Goal: Task Accomplishment & Management: Complete application form

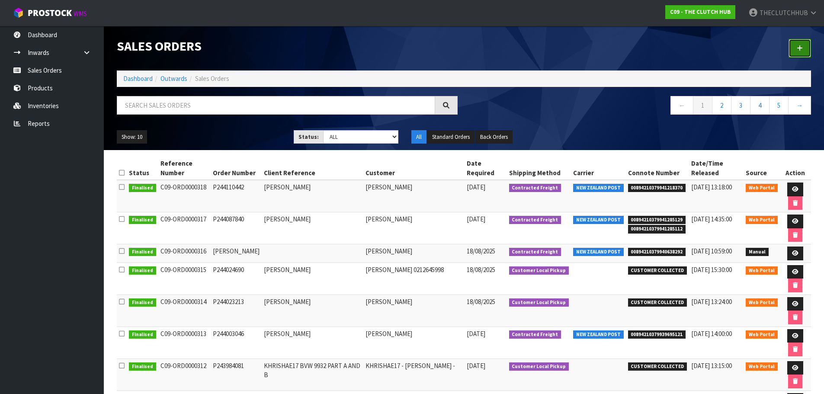
click at [804, 45] on link at bounding box center [800, 48] width 23 height 19
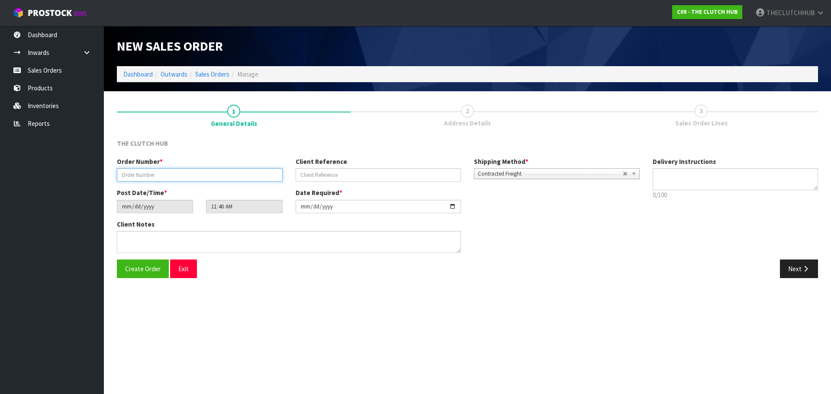
click at [145, 171] on input "text" at bounding box center [200, 174] width 166 height 13
type input "N64"
click at [198, 142] on div "THE CLUTCH HUB" at bounding box center [199, 144] width 179 height 11
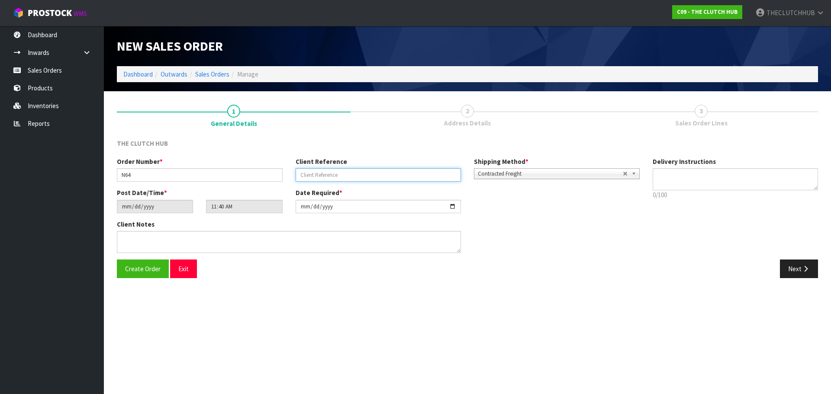
click at [334, 173] on input "text" at bounding box center [379, 174] width 166 height 13
paste input "[PERSON_NAME]"
type input "[PERSON_NAME]"
click at [150, 273] on span "Create Order" at bounding box center [142, 269] width 35 height 8
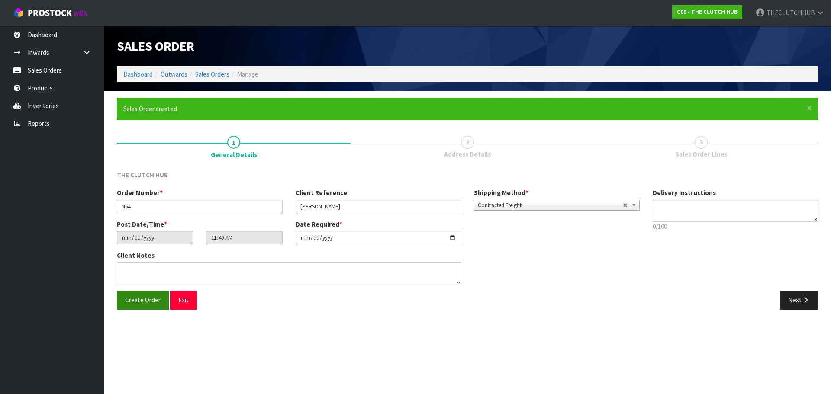
type input "13:40:00.000"
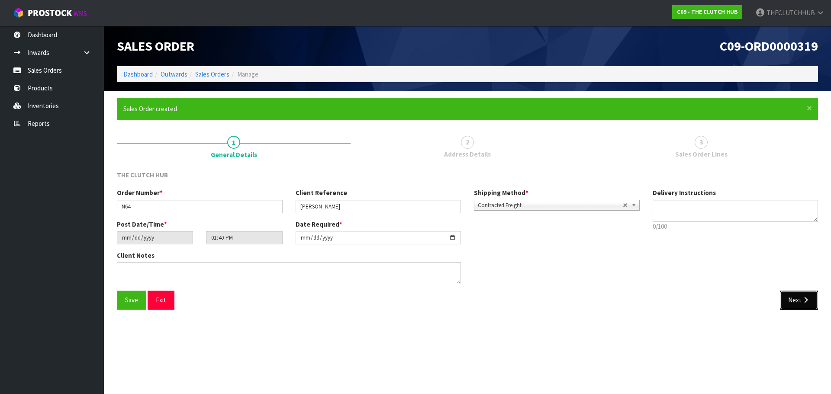
click at [793, 296] on button "Next" at bounding box center [799, 300] width 38 height 19
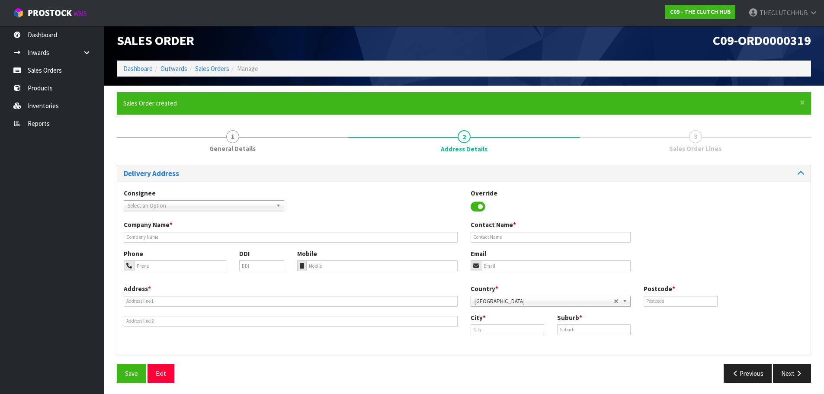
scroll to position [7, 0]
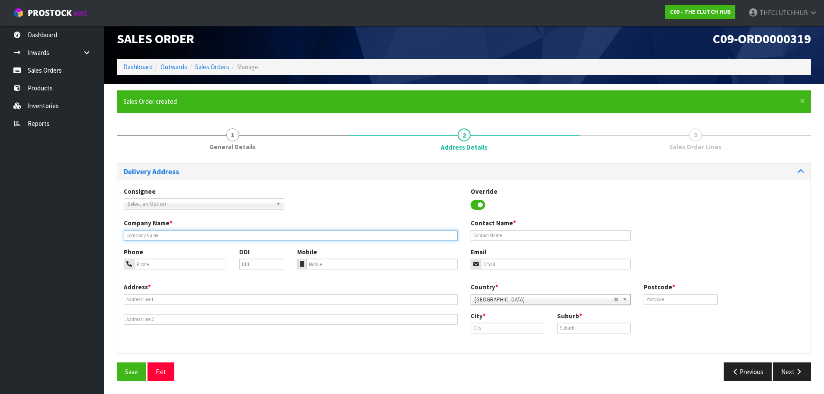
paste input "[PERSON_NAME]"
type input "[PERSON_NAME]"
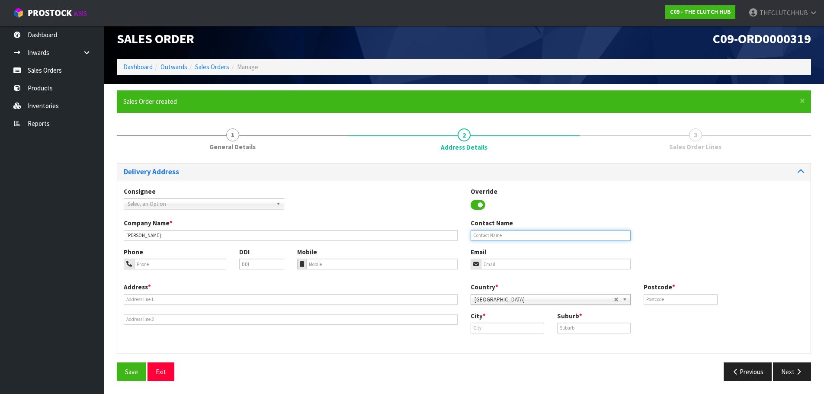
paste input "[PERSON_NAME]"
type input "[PERSON_NAME]"
paste input "[EMAIL_ADDRESS][DOMAIN_NAME]"
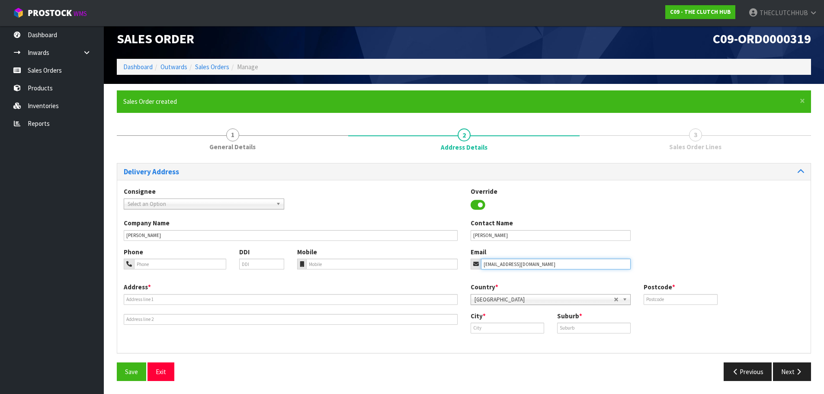
type input "[EMAIL_ADDRESS][DOMAIN_NAME]"
click at [178, 261] on input "tel" at bounding box center [180, 264] width 92 height 11
paste input "02102389464"
type input "02102389464"
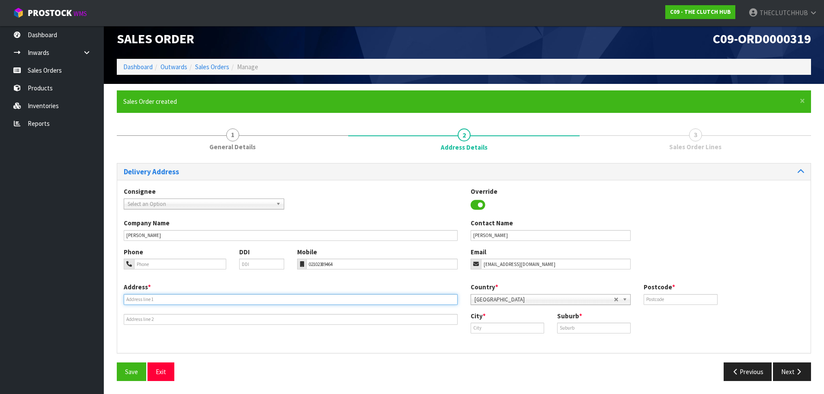
paste input "[STREET_ADDRESS]"
type input "[STREET_ADDRESS]"
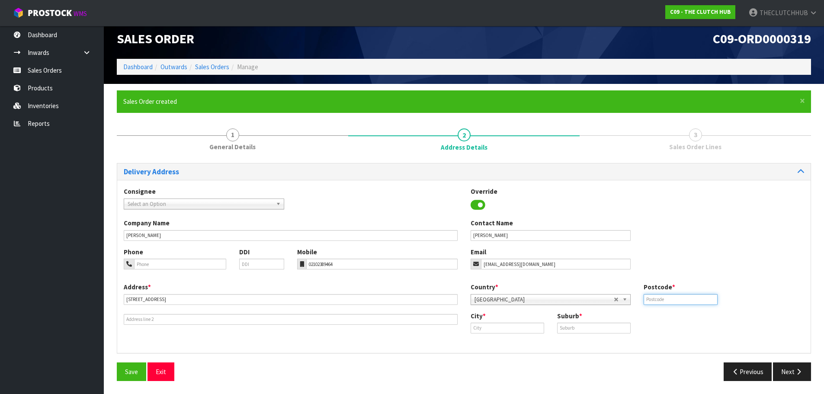
click at [661, 297] on input "text" at bounding box center [681, 299] width 74 height 11
type input "2677"
click at [496, 322] on div "City *" at bounding box center [507, 323] width 87 height 22
paste input "PUKEKOHE"
click at [513, 344] on link "Pukekohe" at bounding box center [505, 343] width 68 height 12
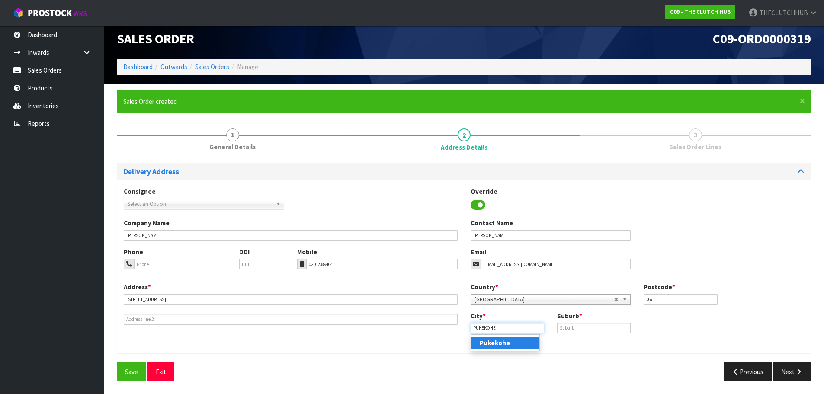
type input "Pukekohe"
paste input "PUKEKOHE"
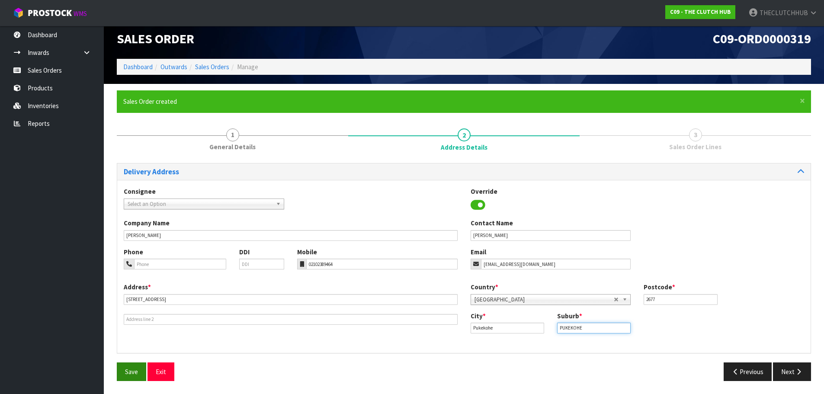
type input "PUKEKOHE"
click at [125, 370] on button "Save" at bounding box center [131, 372] width 29 height 19
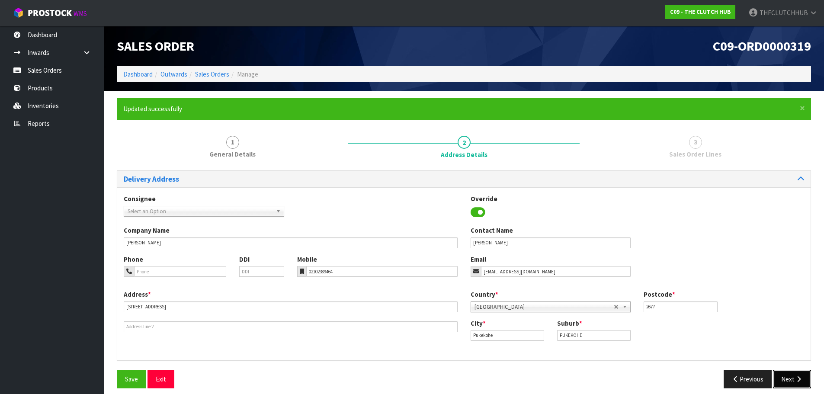
click at [795, 379] on icon "button" at bounding box center [799, 379] width 8 height 6
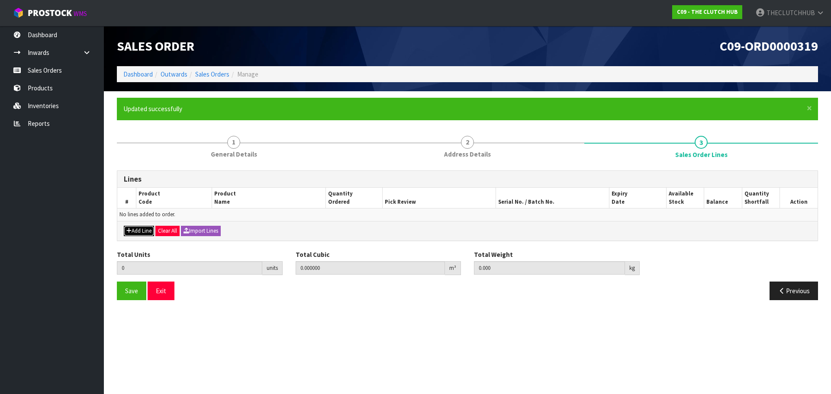
click at [138, 229] on button "Add Line" at bounding box center [139, 231] width 30 height 10
type input "0"
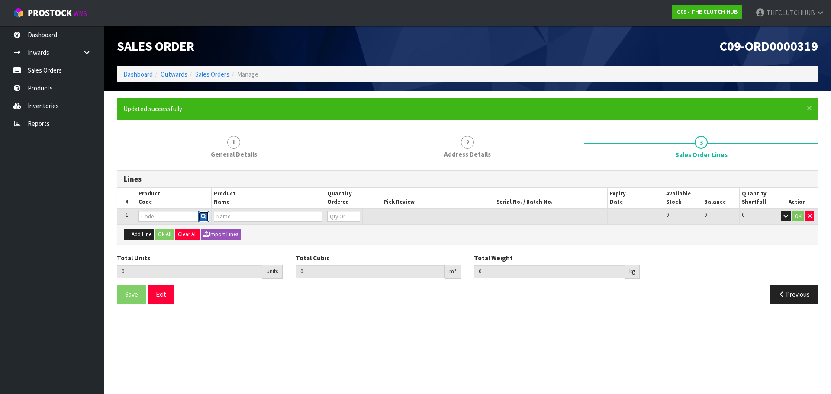
click at [203, 216] on icon "button" at bounding box center [204, 217] width 6 height 6
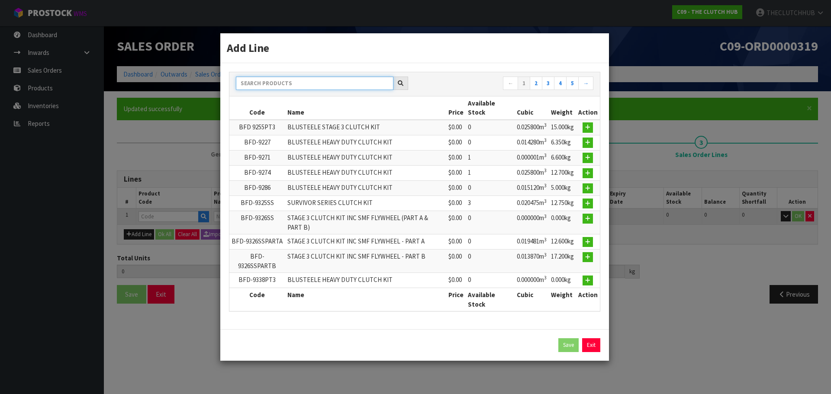
click at [335, 89] on input "text" at bounding box center [315, 83] width 158 height 13
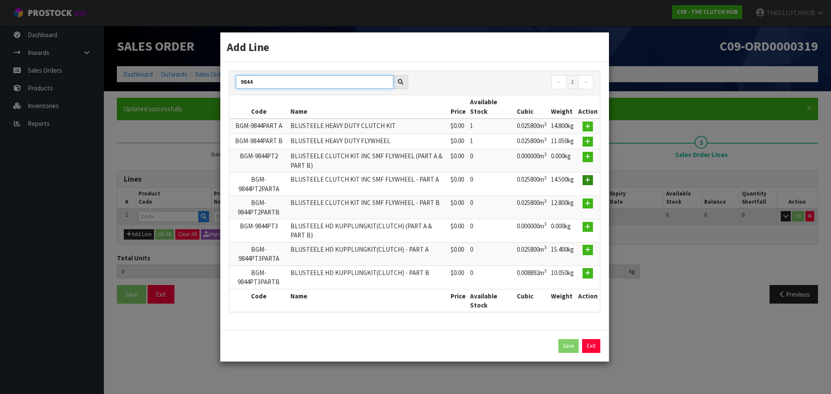
type input "9844"
click at [589, 181] on icon "button" at bounding box center [587, 180] width 5 height 6
type input "0.000000"
type input "0.000"
type input "BGM-9844PT2PARTA"
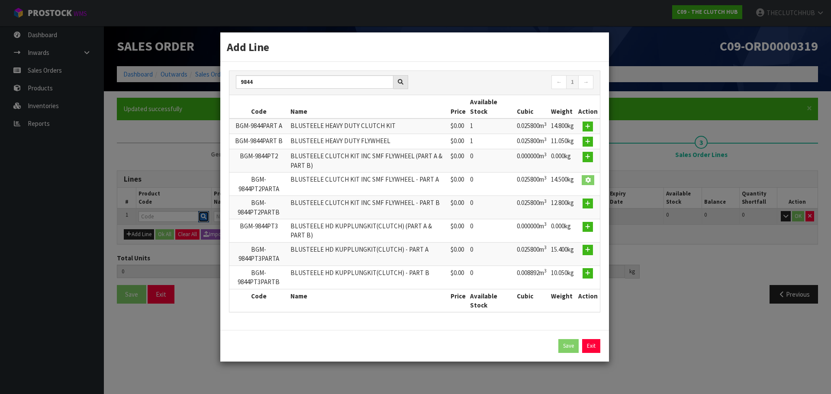
type input "BLUSTEELE CLUTCH KIT INC SMF FLYWHEEL - PART A"
type input "0"
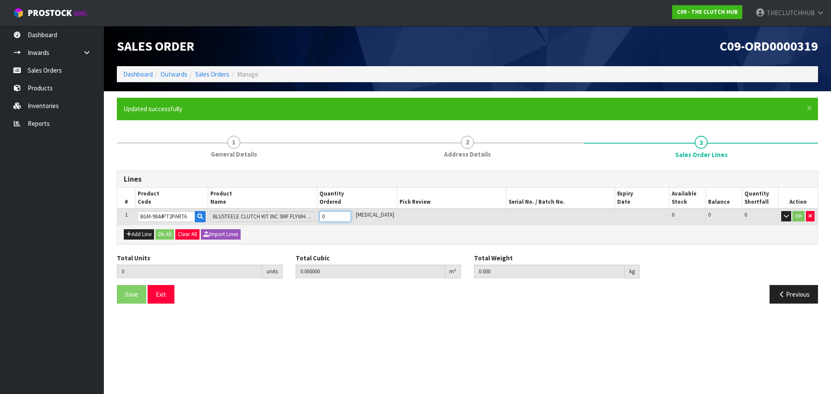
click at [323, 215] on tr "1 BGM-9844PT2PARTA BLUSTEELE CLUTCH KIT INC SMF FLYWHEEL - PART A 0 [MEDICAL_DA…" at bounding box center [467, 217] width 700 height 16
type input "1"
type input "0.0258"
type input "14.5"
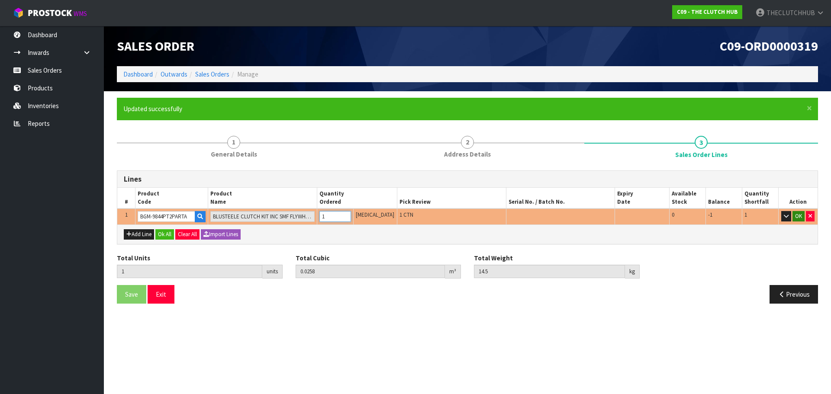
type input "1"
click at [798, 214] on button "OK" at bounding box center [798, 216] width 12 height 10
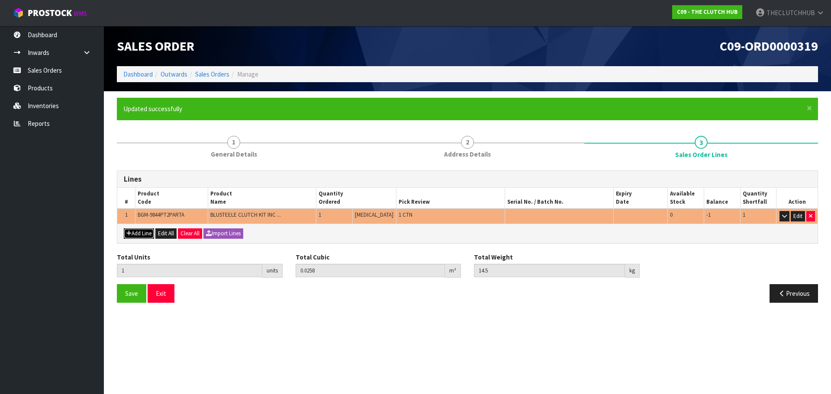
click at [133, 232] on button "Add Line" at bounding box center [139, 233] width 30 height 10
type input "0"
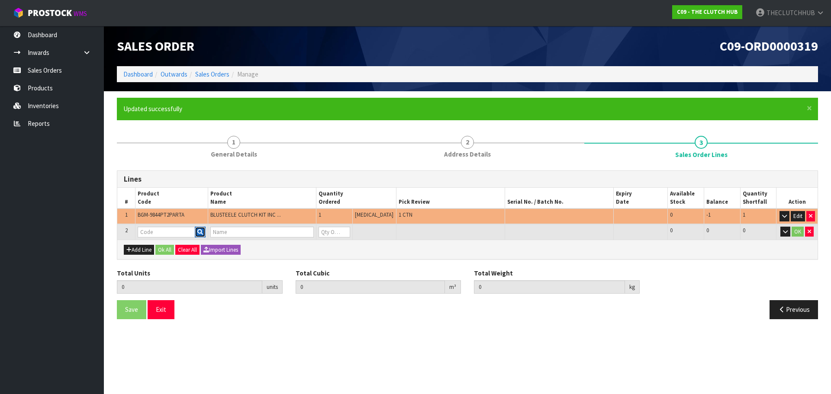
click at [203, 230] on icon "button" at bounding box center [200, 232] width 6 height 6
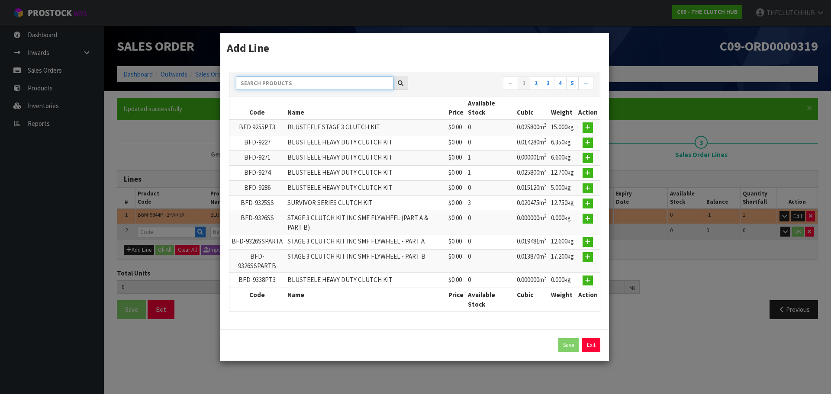
click at [323, 84] on input "text" at bounding box center [315, 83] width 158 height 13
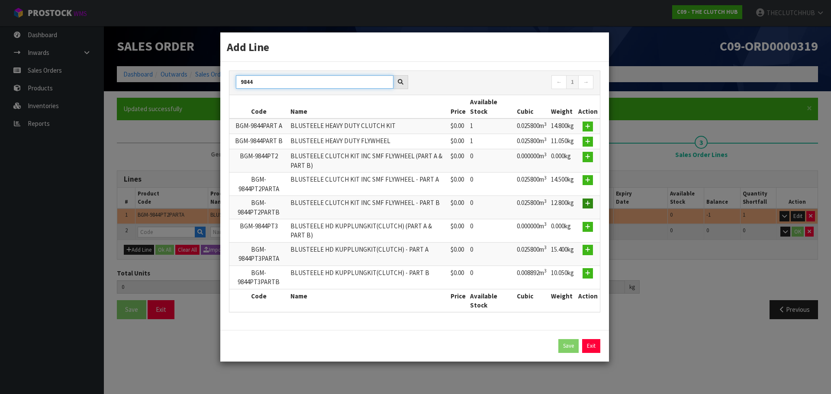
type input "9844"
click at [586, 208] on button "button" at bounding box center [587, 204] width 10 height 10
type input "1"
type input "0.0258"
type input "14.5"
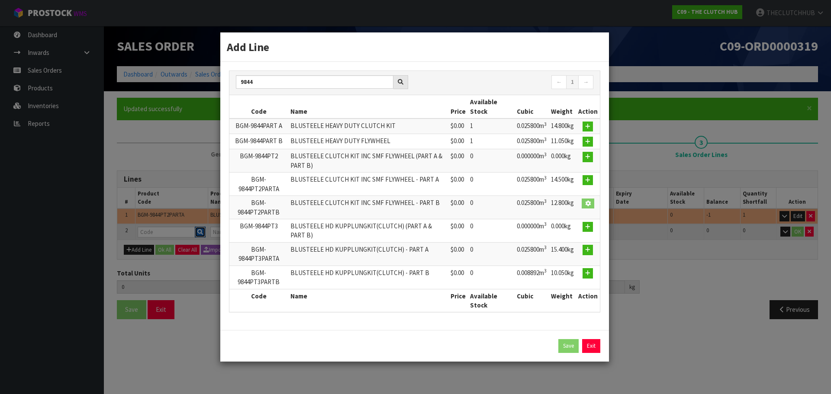
type input "BGM-9844PT2PARTB"
type input "BLUSTEELE CLUTCH KIT INC SMF FLYWHEEL - PART B"
type input "0"
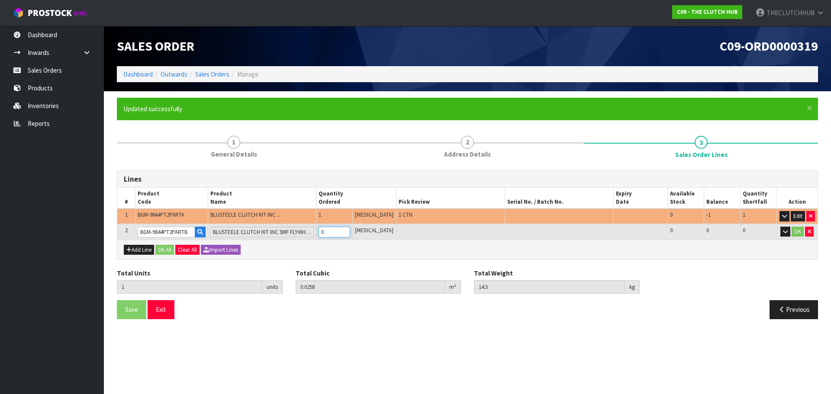
click at [316, 233] on tr "2 BGM-9844PT2PARTB BLUSTEELE CLUTCH KIT INC SMF FLYWHEEL - PART B 0 [MEDICAL_DA…" at bounding box center [467, 232] width 700 height 16
type input "2"
type input "0.034806"
type input "24.75"
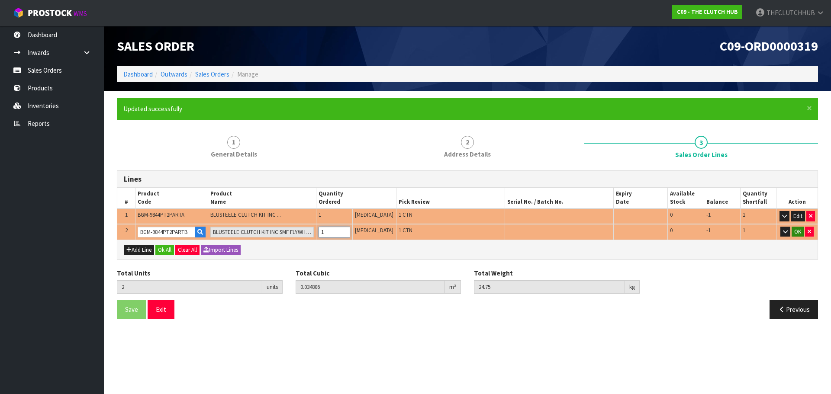
type input "1"
click at [794, 229] on button "OK" at bounding box center [797, 232] width 12 height 10
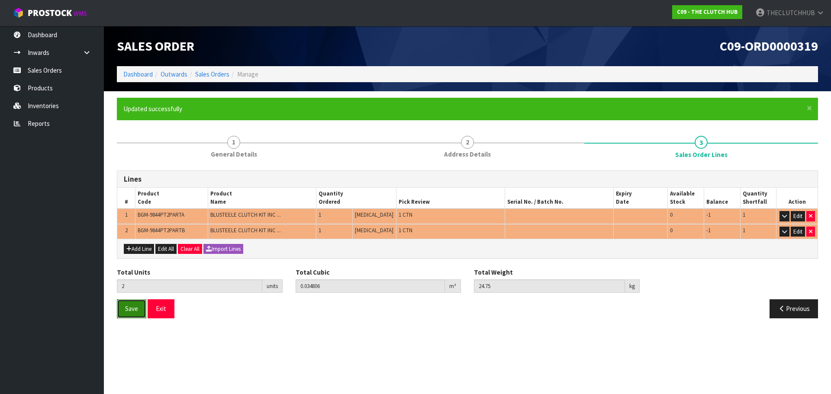
click at [122, 313] on button "Save" at bounding box center [131, 308] width 29 height 19
click at [161, 313] on button "Exit" at bounding box center [161, 308] width 27 height 19
